Goal: Contribute content: Contribute content

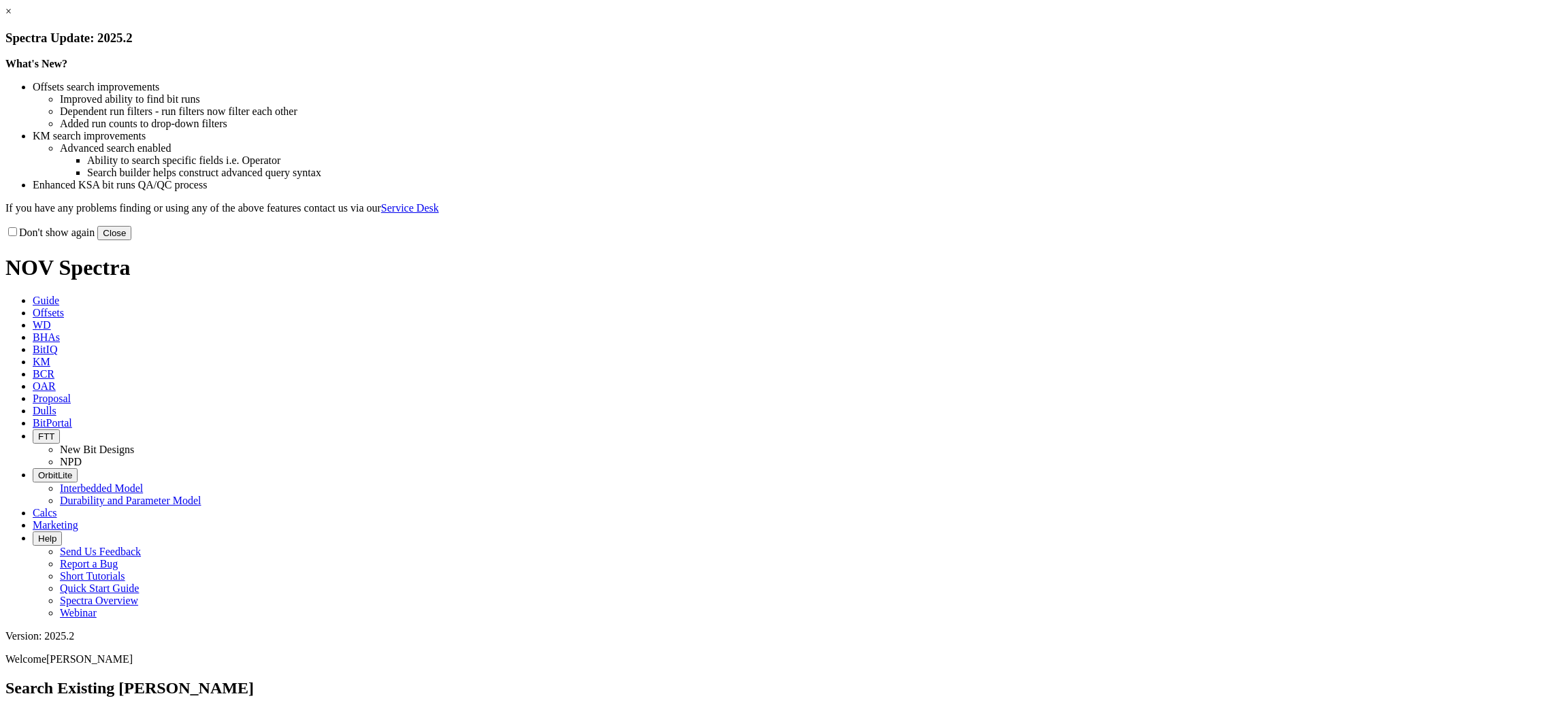
click at [1043, 241] on div "Don't show again Close" at bounding box center [783, 233] width 1557 height 15
click at [132, 241] on button "Close" at bounding box center [114, 233] width 34 height 14
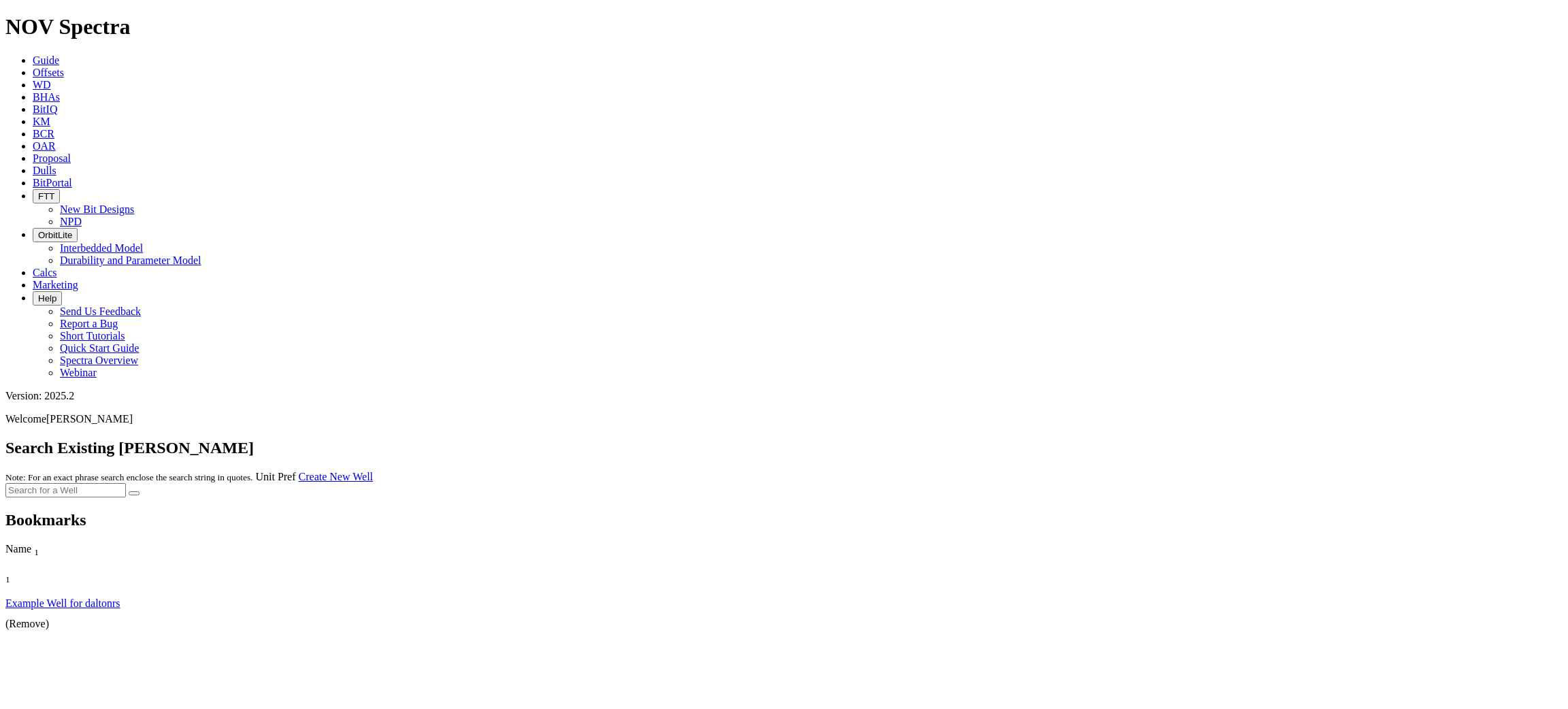
click at [33, 164] on icon at bounding box center [33, 170] width 0 height 11
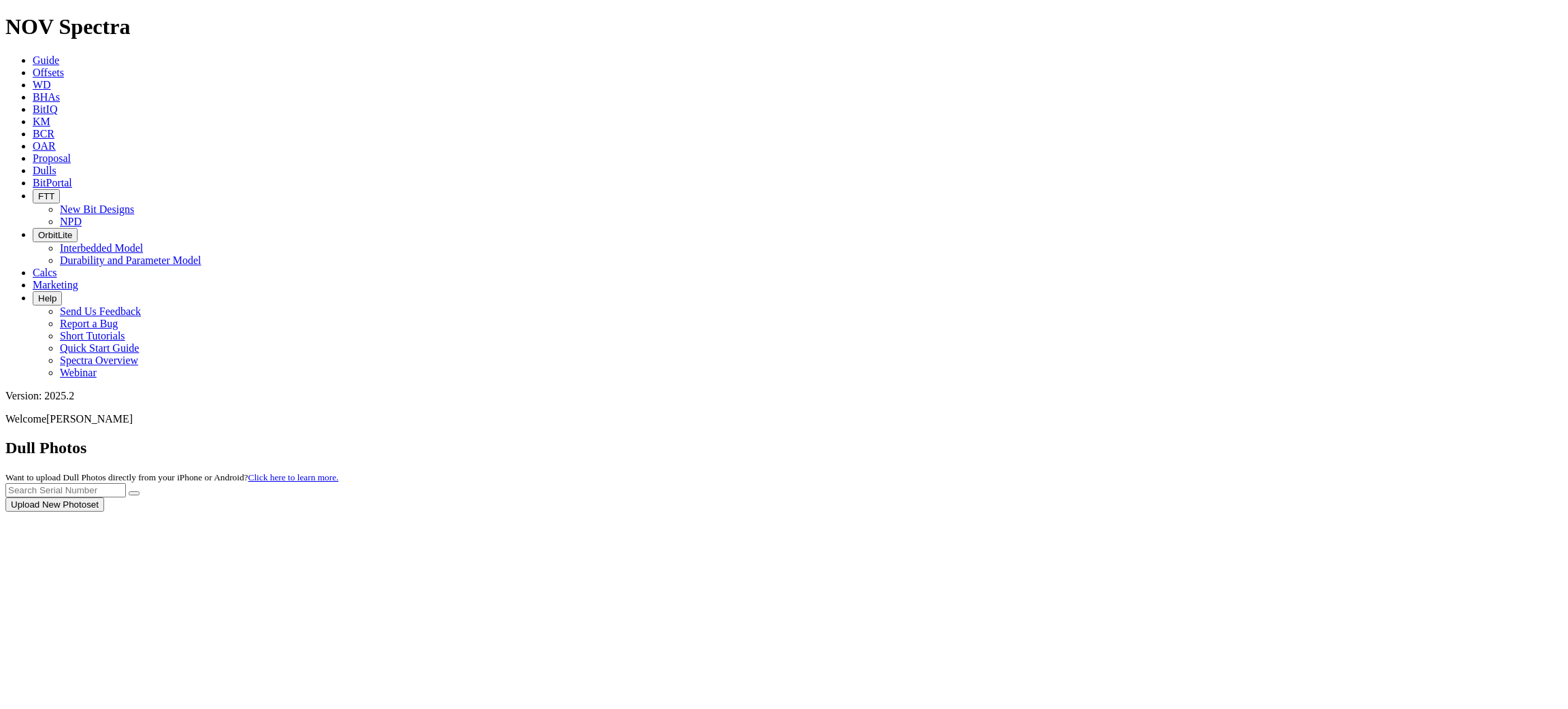
click at [1478, 512] on div at bounding box center [783, 512] width 1557 height 0
click at [104, 497] on button "Upload New Photoset" at bounding box center [55, 504] width 99 height 14
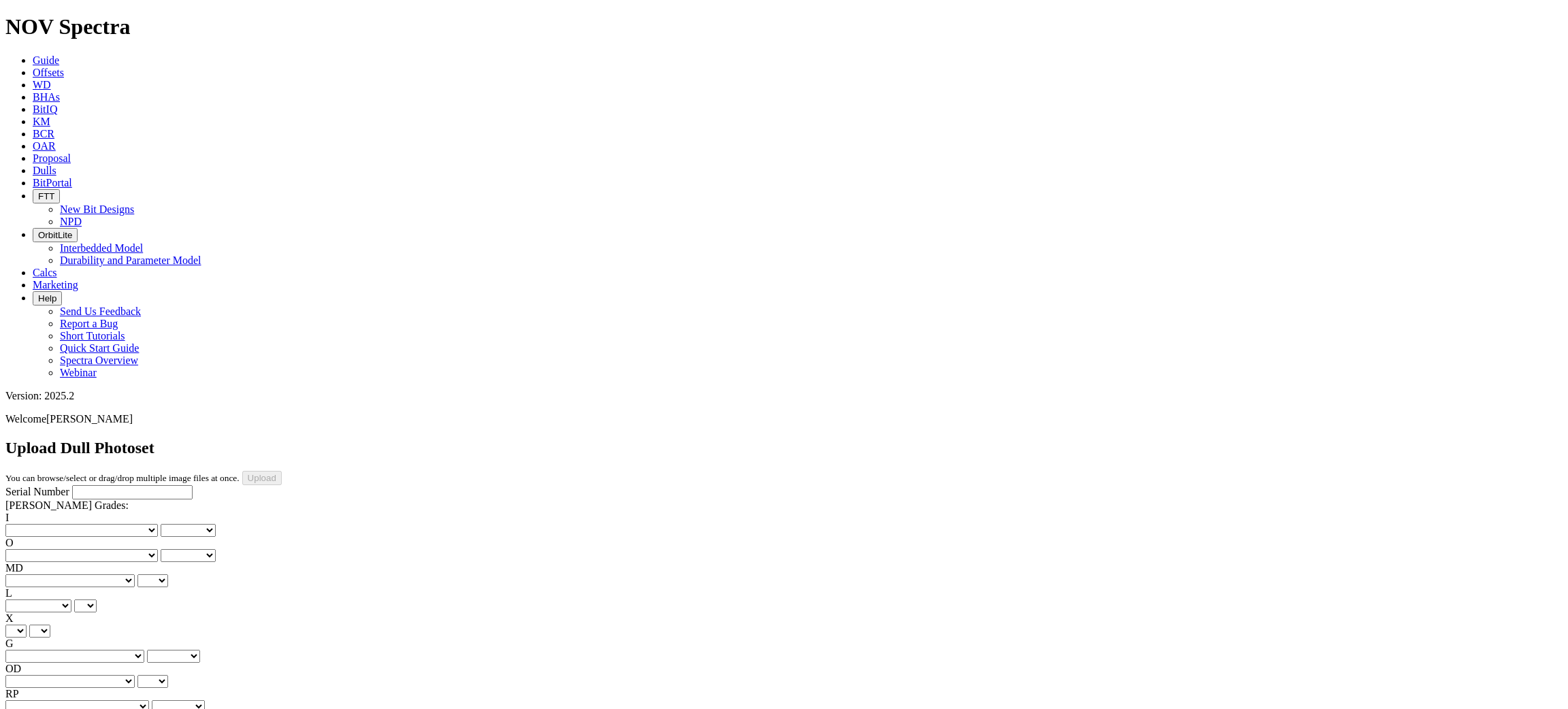
click at [113, 701] on select "Unknown BHA - BHA Change Or Problem CM - Condition Mud CP - Core Point DMF - Do…" at bounding box center [77, 707] width 144 height 13
drag, startPoint x: 43, startPoint y: 228, endPoint x: 42, endPoint y: 239, distance: 11.0
click at [42, 512] on div "I No lost, worn or damaged cutters 0 1 2 3 4 5 6 7 8 No diamond table left on a…" at bounding box center [783, 612] width 1557 height 202
click at [50, 574] on select "BF - Bond Failure BT - Broken Teeth/Cutters BU - Balled Up Bit CR - Cored CT - …" at bounding box center [70, 580] width 129 height 13
